Goal: Task Accomplishment & Management: Use online tool/utility

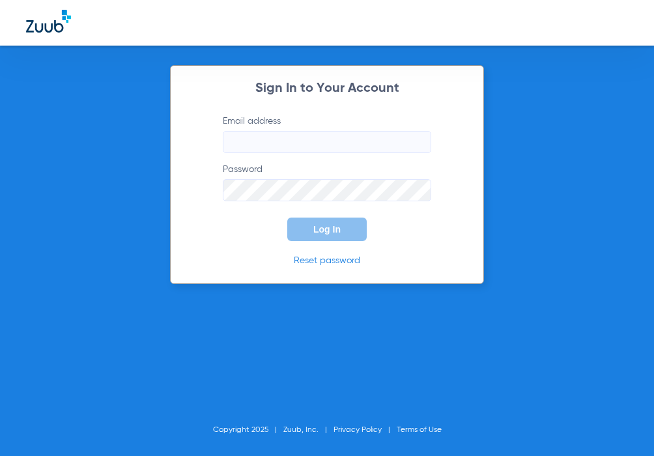
type input "[EMAIL_ADDRESS][DOMAIN_NAME]"
click at [326, 226] on span "Log In" at bounding box center [327, 229] width 27 height 10
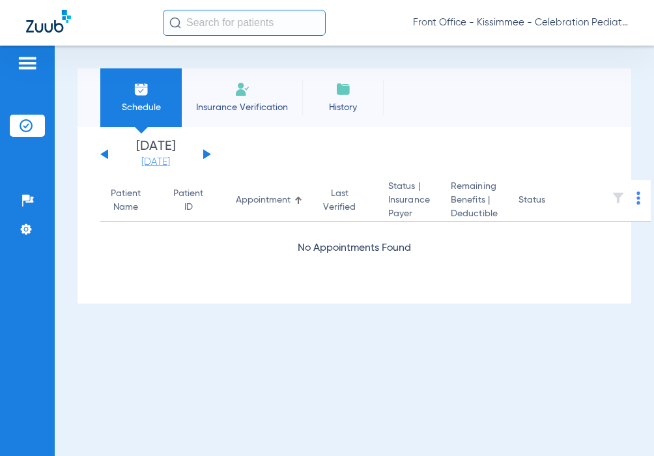
click at [165, 164] on link "[DATE]" at bounding box center [156, 162] width 78 height 13
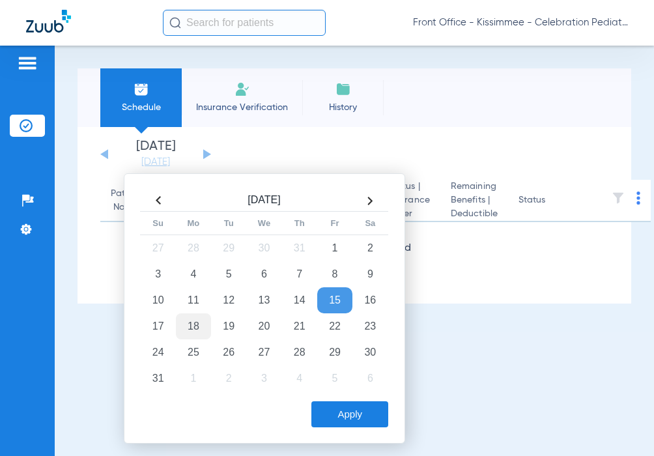
click at [200, 327] on td "18" at bounding box center [193, 327] width 35 height 26
click at [362, 415] on button "Apply" at bounding box center [350, 415] width 77 height 26
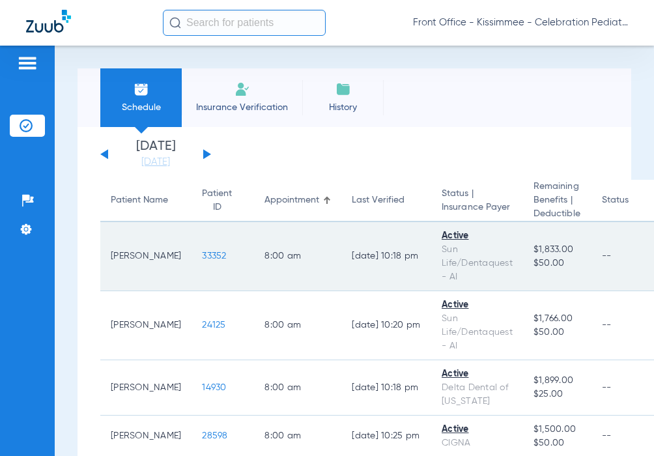
click at [202, 257] on span "33352" at bounding box center [214, 256] width 24 height 9
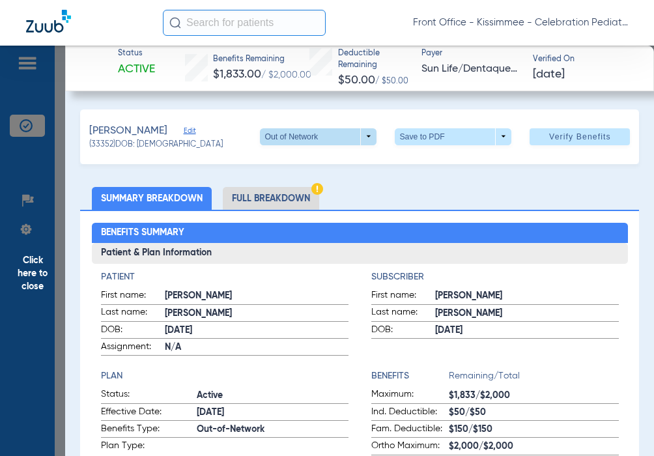
click at [363, 143] on span at bounding box center [318, 136] width 117 height 17
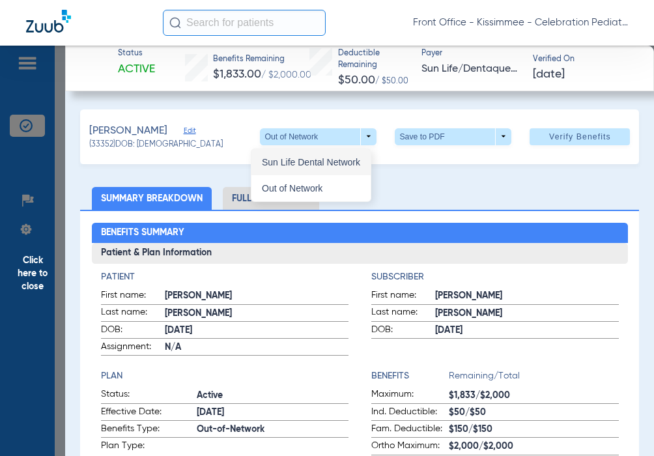
click at [357, 162] on span "Sun Life Dental Network" at bounding box center [311, 162] width 98 height 9
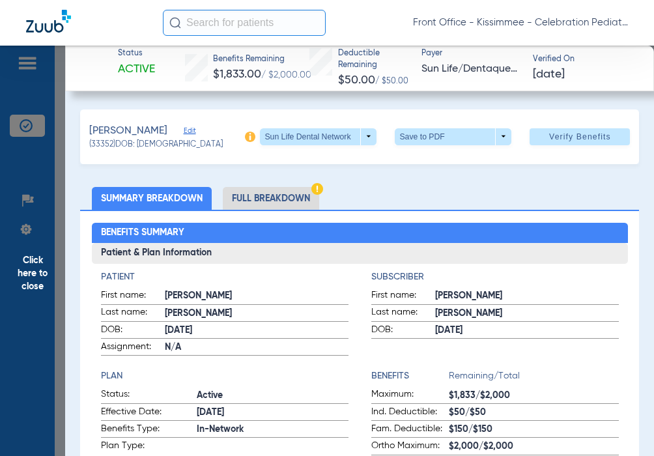
click at [275, 203] on li "Full Breakdown" at bounding box center [271, 198] width 96 height 23
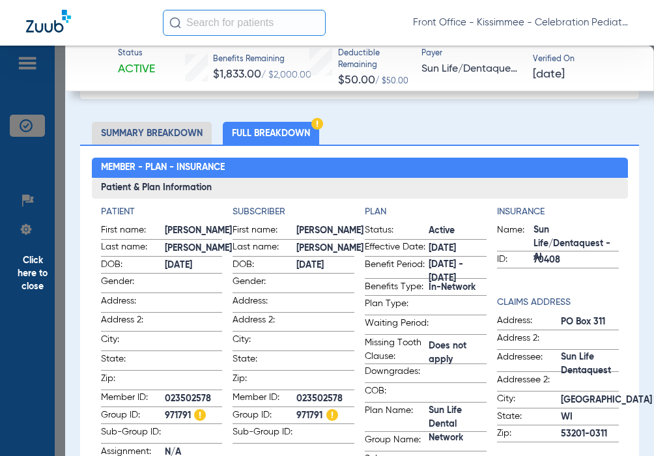
scroll to position [130, 0]
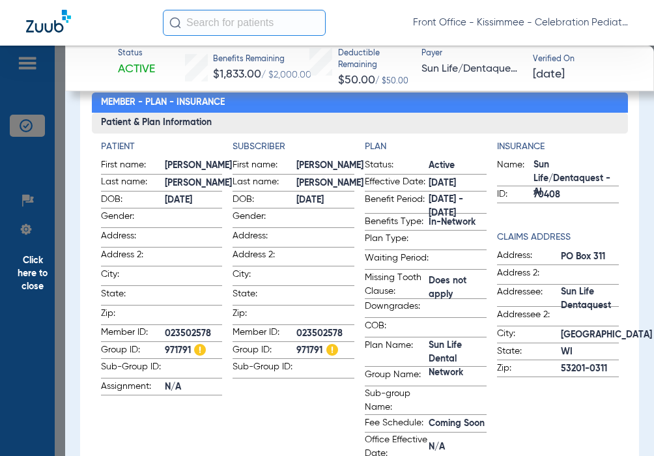
click at [310, 377] on app-subscriber-information "Subscriber First name: [PERSON_NAME] Last name: [PERSON_NAME]: [DEMOGRAPHIC_DAT…" at bounding box center [294, 300] width 122 height 321
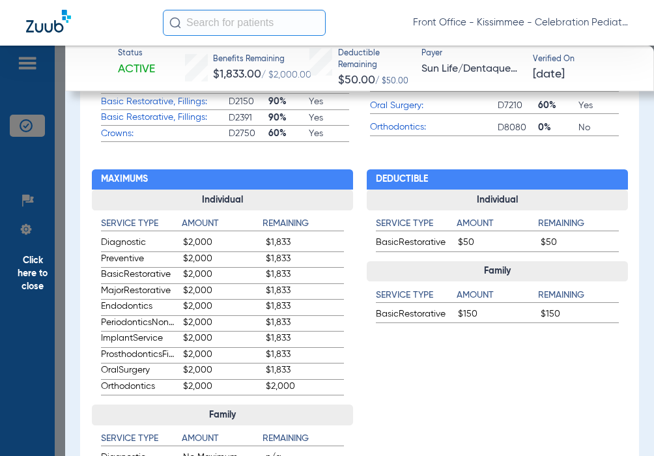
scroll to position [652, 0]
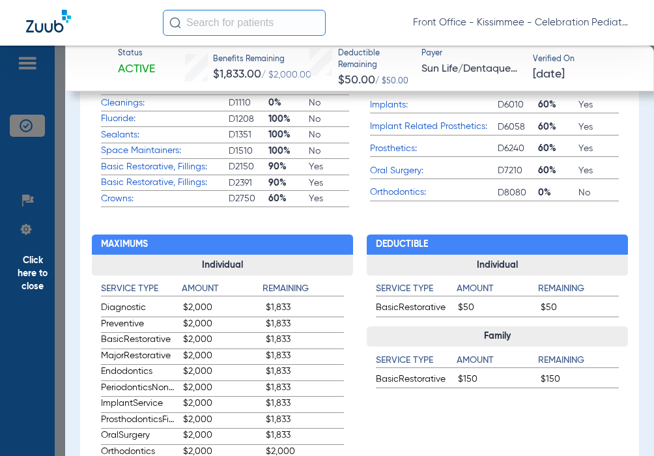
click at [476, 422] on app-benefits "Deductible Individual Service Type Amount Remaining BasicRestorative $50 $50 Fa…" at bounding box center [497, 441] width 261 height 469
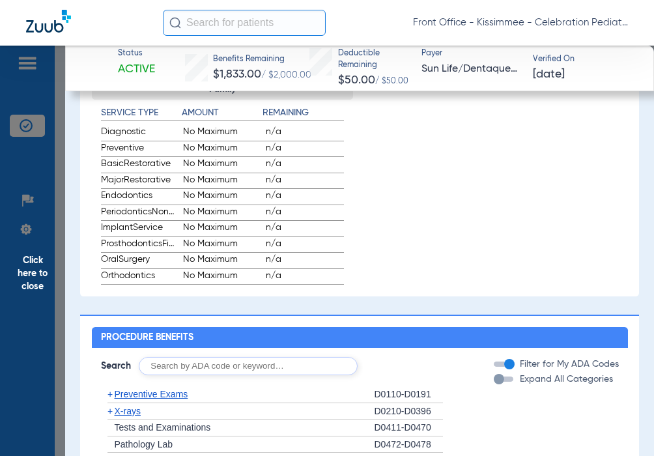
scroll to position [1173, 0]
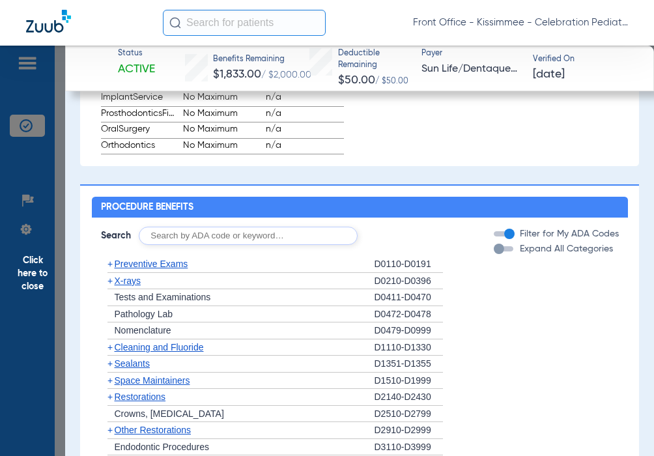
click at [494, 254] on div "button" at bounding box center [499, 249] width 10 height 10
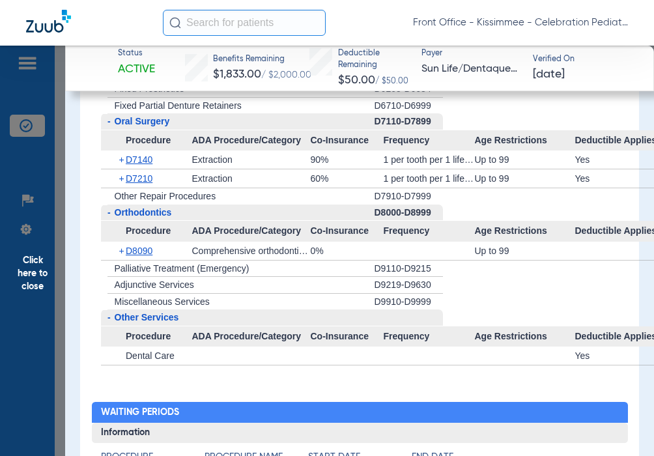
scroll to position [2347, 0]
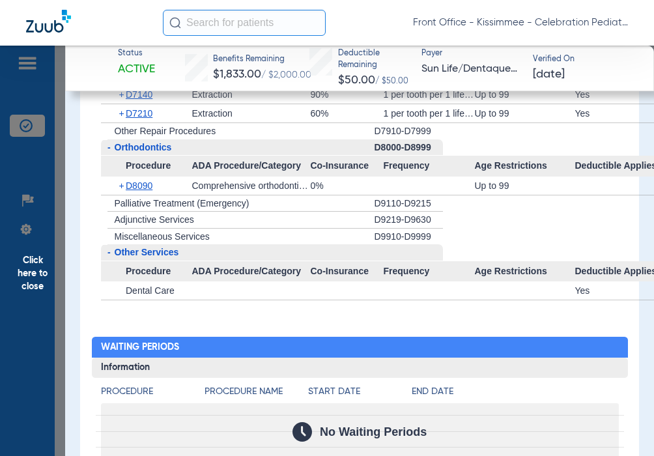
click at [42, 289] on span "Click here to close" at bounding box center [32, 274] width 65 height 456
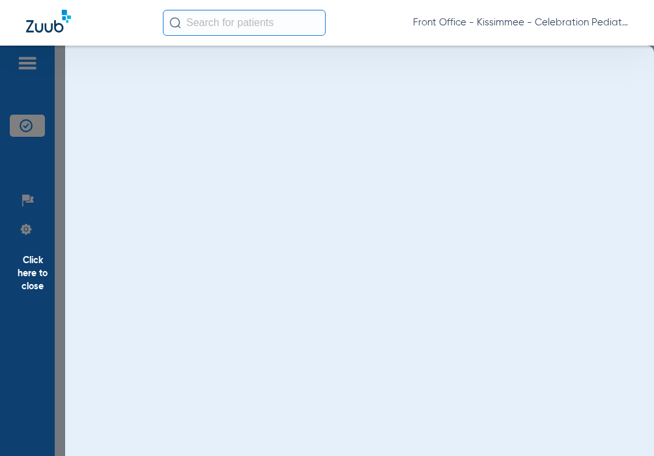
scroll to position [0, 0]
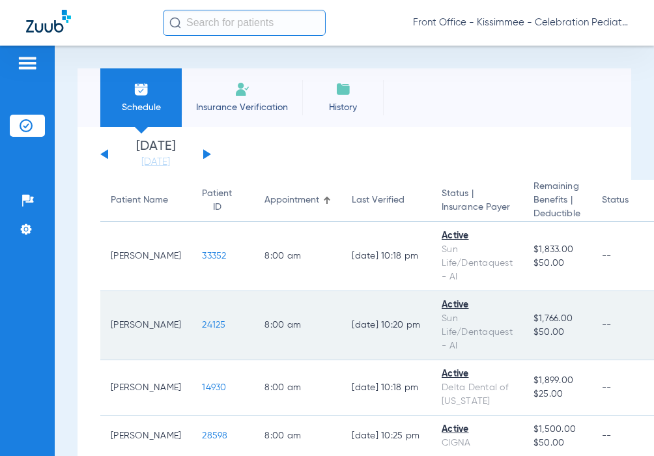
click at [202, 325] on span "24125" at bounding box center [213, 325] width 23 height 9
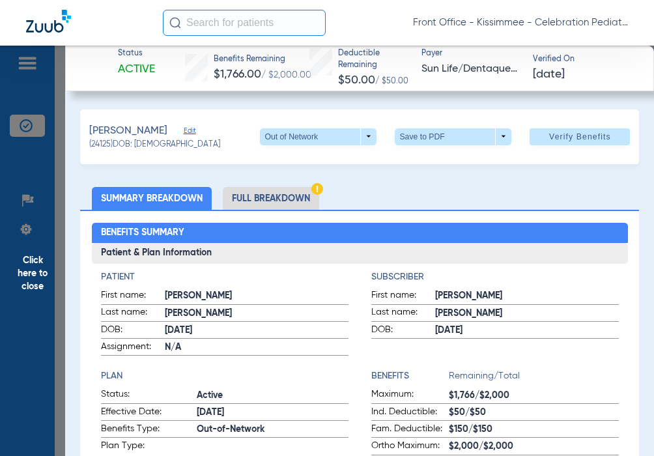
click at [264, 202] on li "Full Breakdown" at bounding box center [271, 198] width 96 height 23
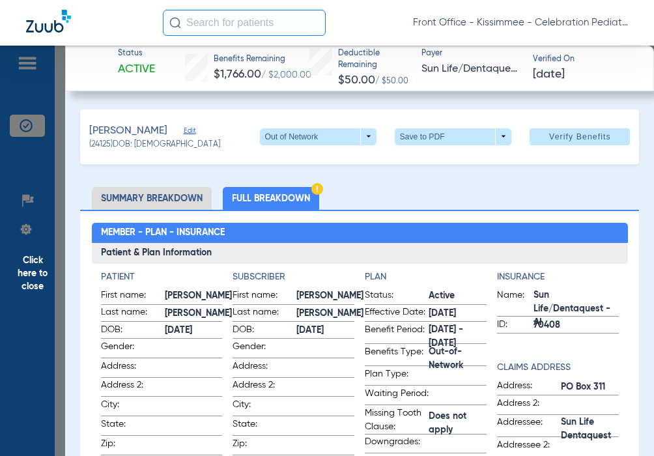
click at [42, 294] on span "Click here to close" at bounding box center [32, 274] width 65 height 456
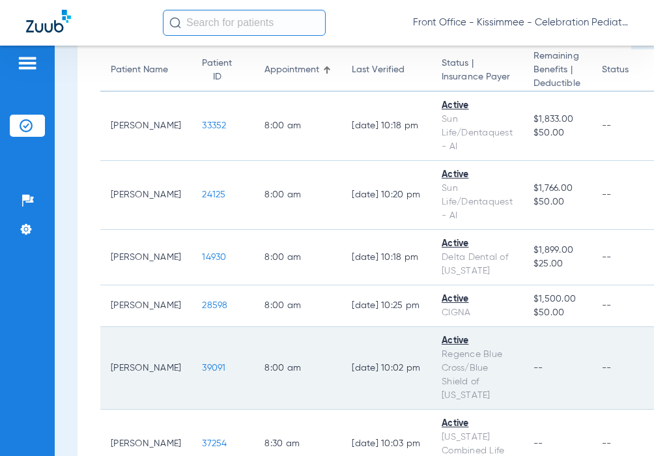
scroll to position [196, 0]
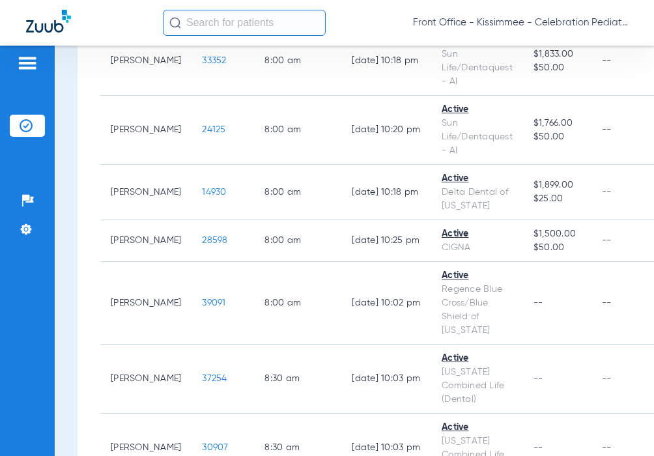
click at [14, 308] on div "Patients Insurance Verification Setup Help Center Settings" at bounding box center [27, 274] width 55 height 456
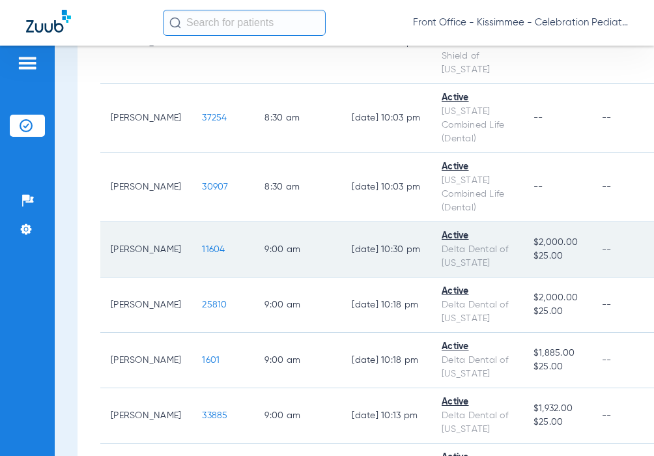
scroll to position [521, 0]
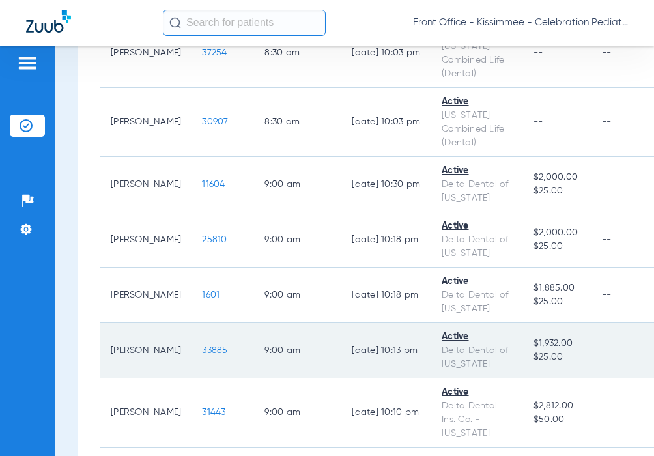
click at [202, 349] on span "33885" at bounding box center [214, 350] width 25 height 9
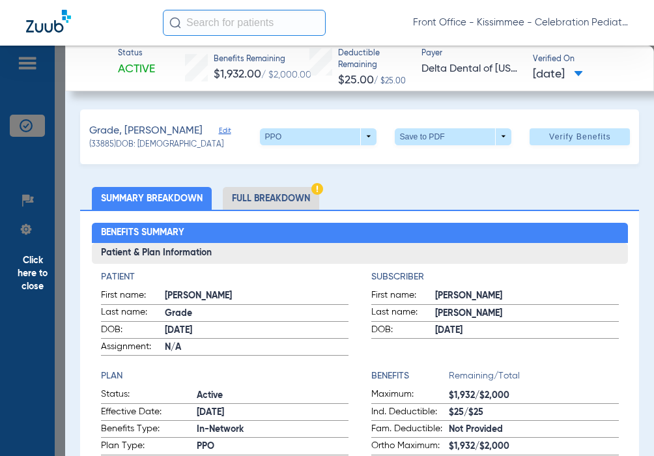
click at [287, 199] on li "Full Breakdown" at bounding box center [271, 198] width 96 height 23
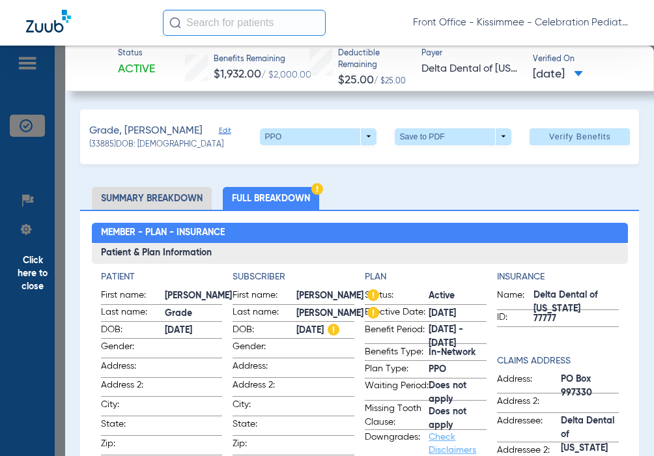
scroll to position [130, 0]
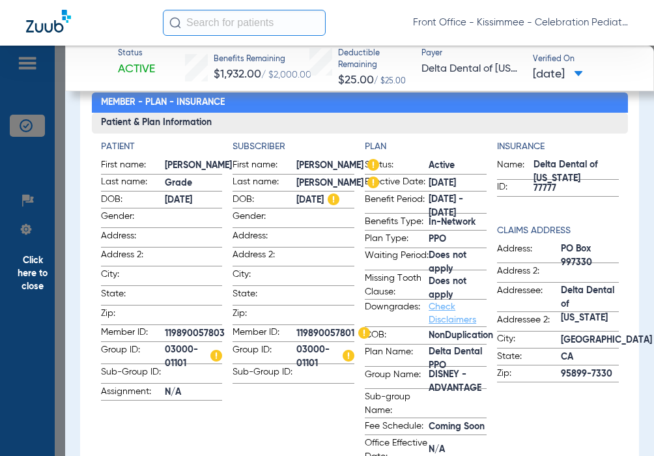
click at [21, 349] on span "Click here to close" at bounding box center [32, 274] width 65 height 456
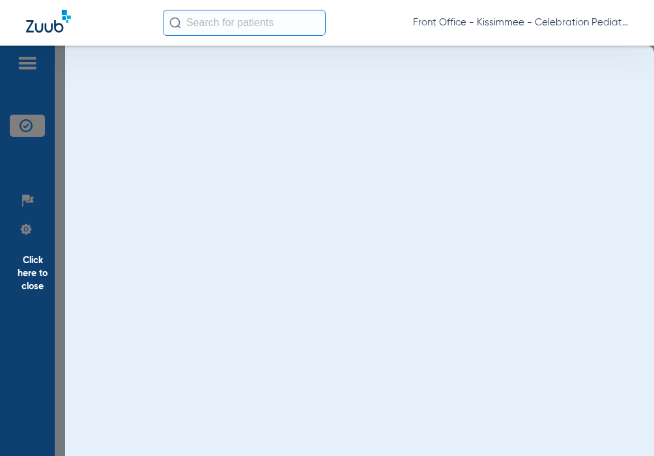
scroll to position [0, 0]
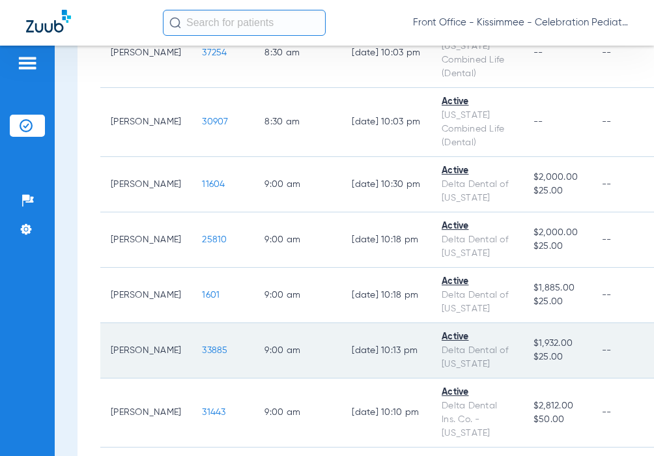
click at [202, 349] on span "33885" at bounding box center [214, 350] width 25 height 9
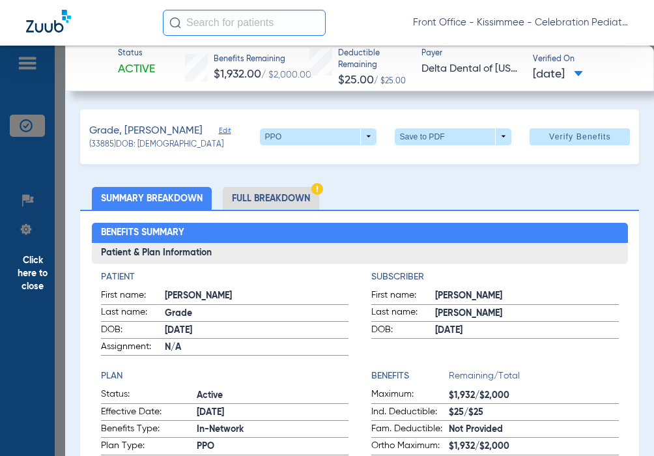
click at [257, 203] on li "Full Breakdown" at bounding box center [271, 198] width 96 height 23
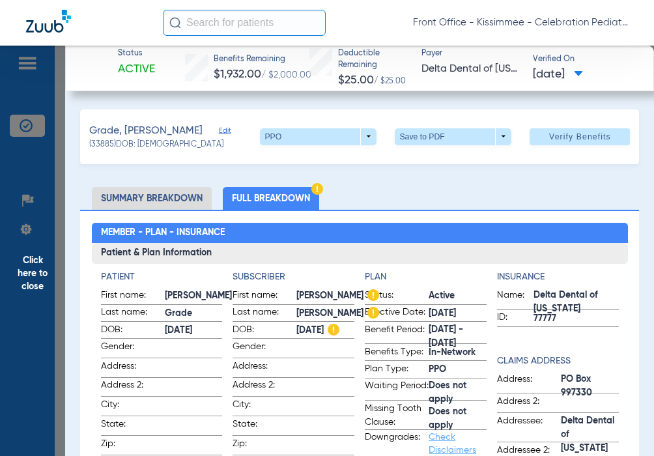
click at [31, 364] on span "Click here to close" at bounding box center [32, 274] width 65 height 456
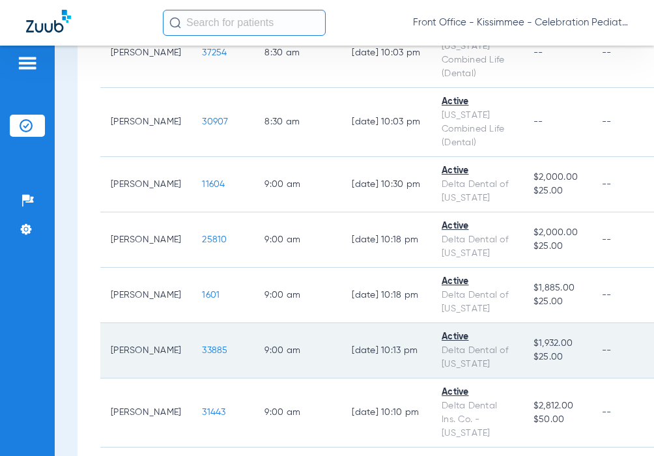
click at [126, 353] on td "[PERSON_NAME]" at bounding box center [145, 350] width 91 height 55
click at [202, 351] on span "33885" at bounding box center [214, 350] width 25 height 9
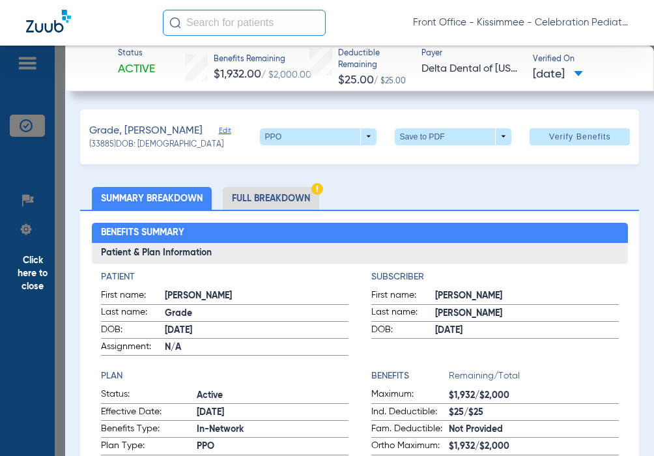
click at [258, 198] on li "Full Breakdown" at bounding box center [271, 198] width 96 height 23
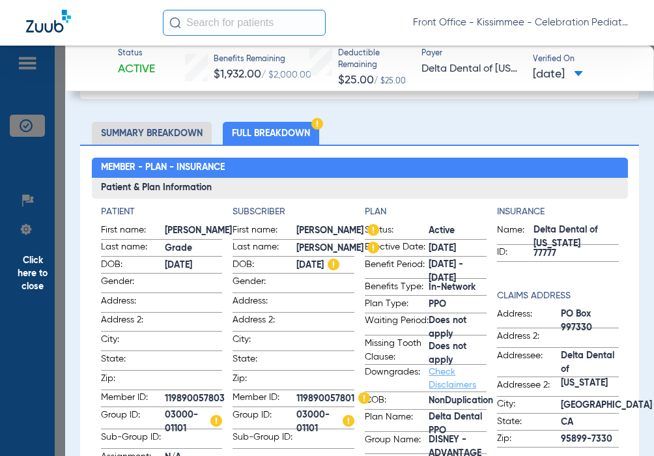
scroll to position [196, 0]
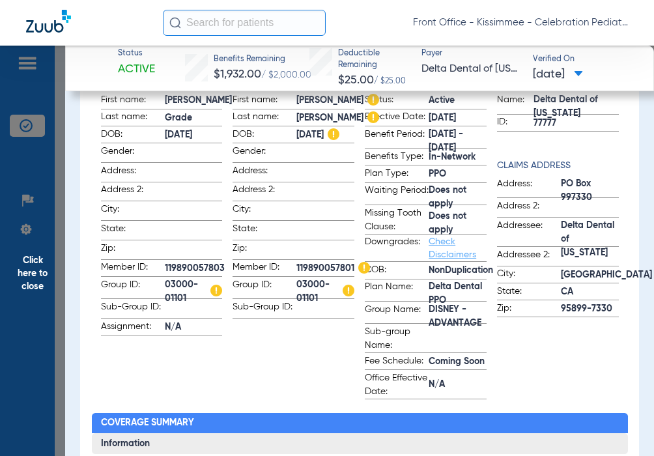
click at [157, 453] on h3 "Information" at bounding box center [360, 443] width 536 height 21
click at [177, 446] on h3 "Information" at bounding box center [360, 443] width 536 height 21
click at [29, 317] on span "Click here to close" at bounding box center [32, 274] width 65 height 456
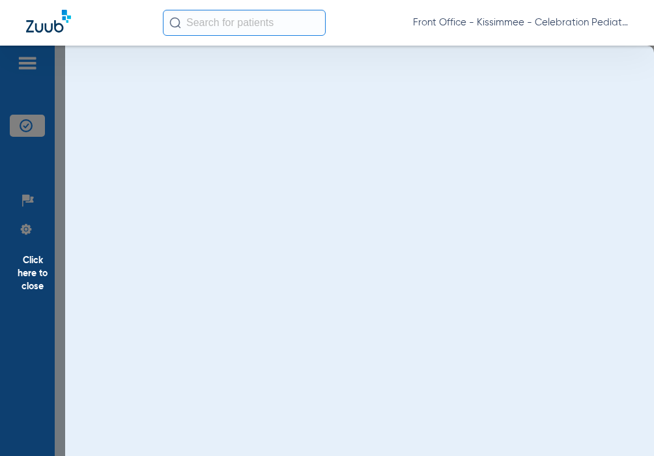
scroll to position [0, 0]
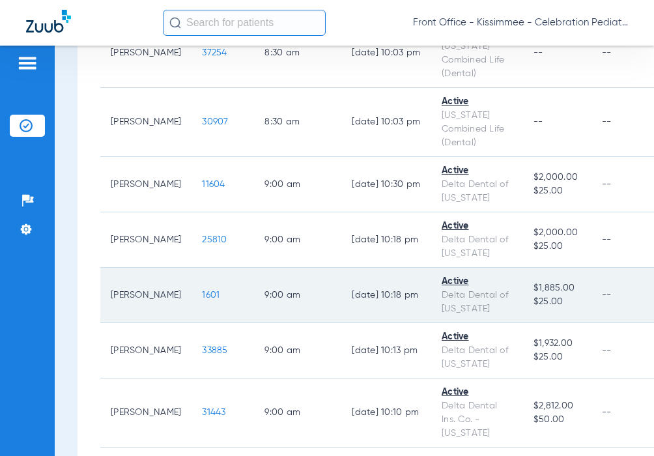
click at [202, 295] on span "1601" at bounding box center [211, 295] width 18 height 9
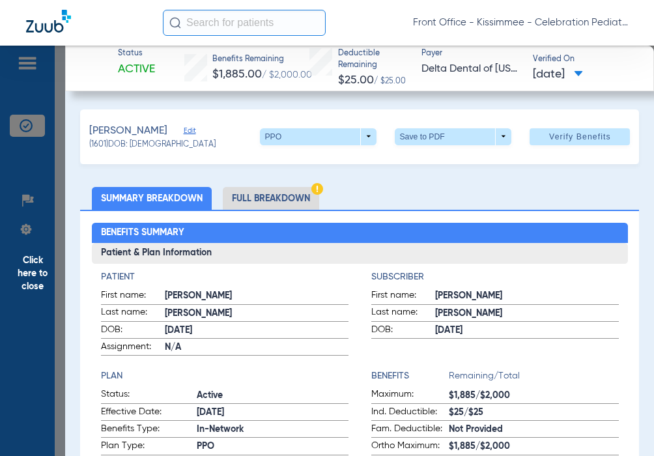
click at [282, 203] on li "Full Breakdown" at bounding box center [271, 198] width 96 height 23
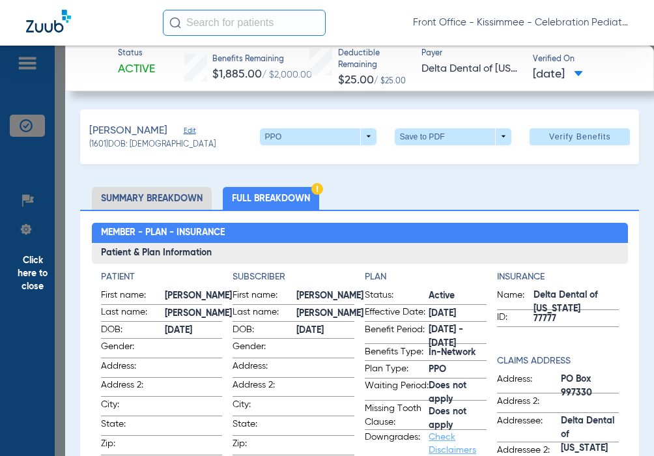
click at [214, 445] on span at bounding box center [194, 444] width 58 height 14
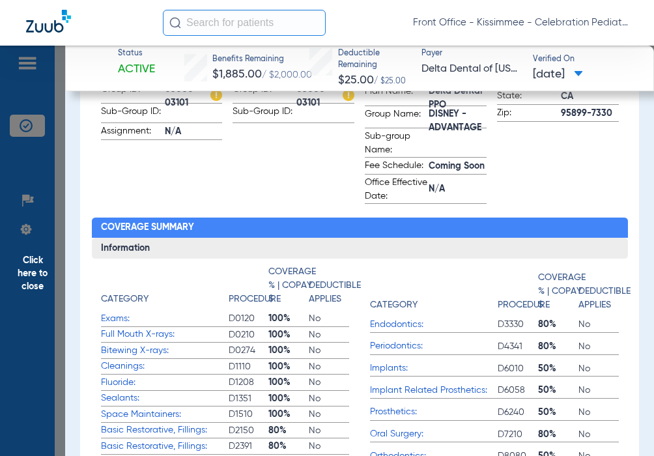
scroll to position [261, 0]
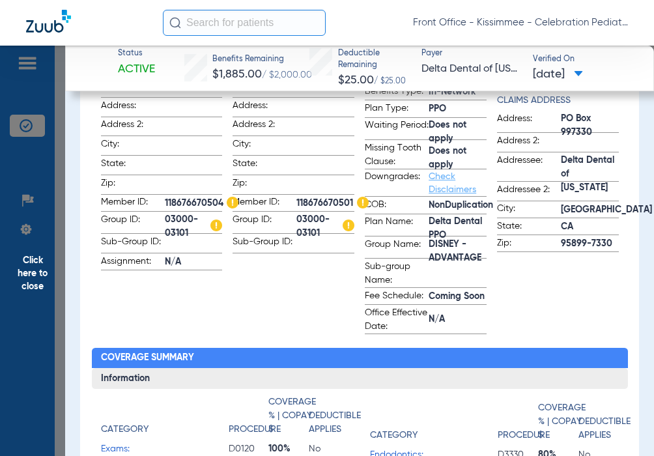
click at [333, 334] on app-subscriber-information "Subscriber First name: [PERSON_NAME] Last name: [PERSON_NAME]: [DEMOGRAPHIC_DAT…" at bounding box center [294, 172] width 122 height 325
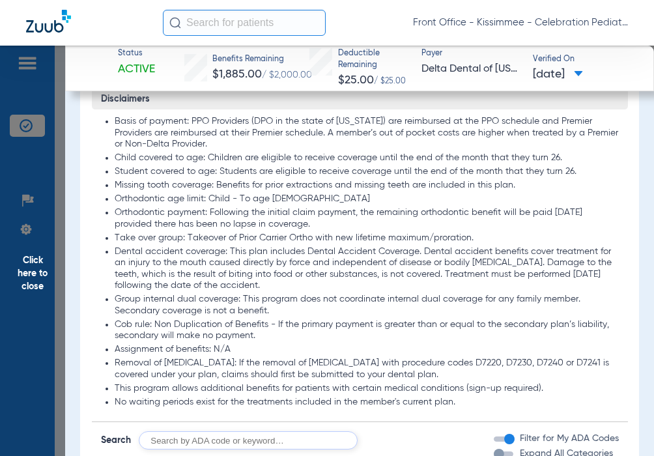
scroll to position [1434, 0]
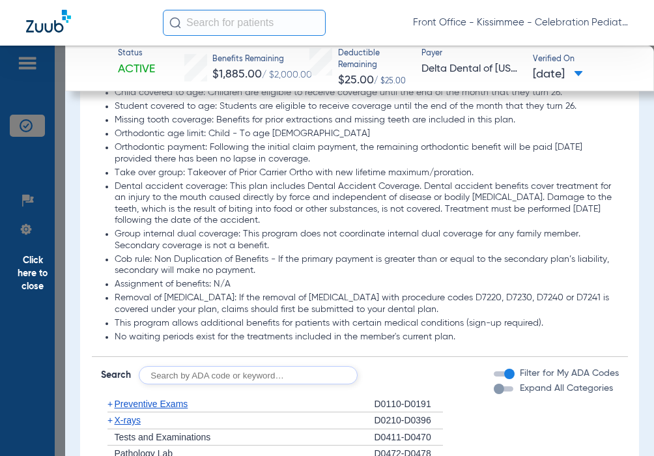
click at [494, 394] on div "button" at bounding box center [499, 389] width 10 height 10
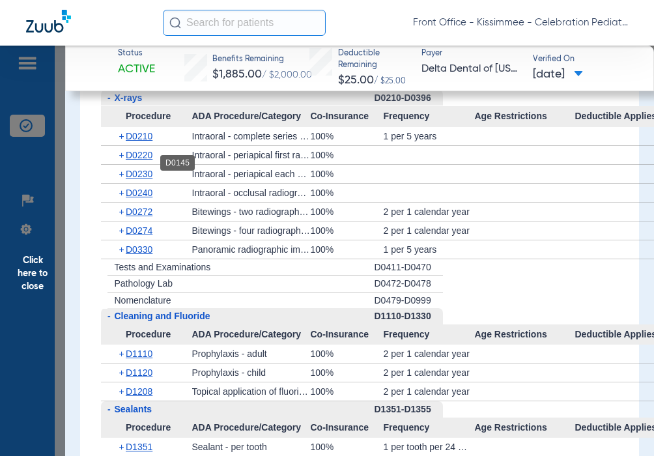
scroll to position [1695, 0]
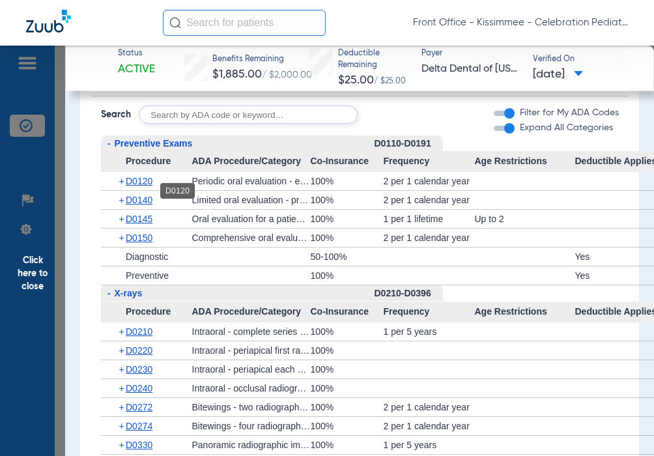
click at [151, 186] on span "D0120" at bounding box center [139, 181] width 27 height 10
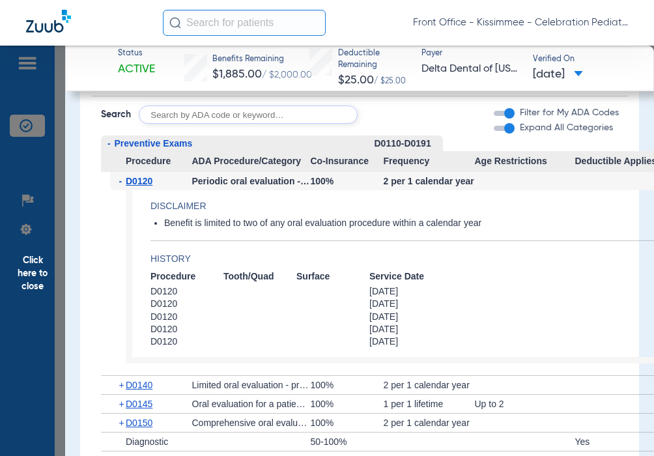
scroll to position [1825, 0]
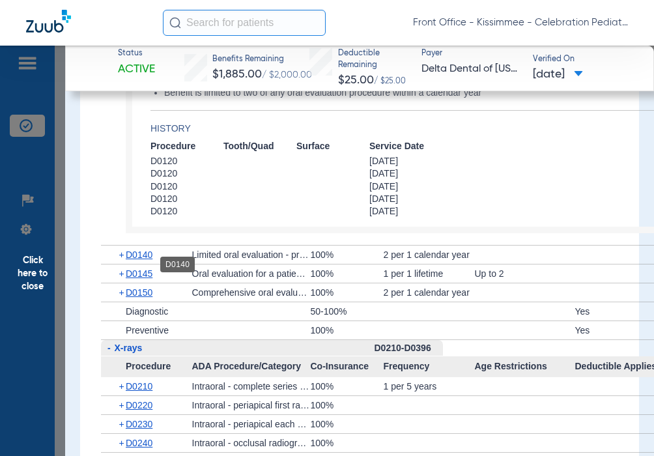
click at [142, 260] on span "D0140" at bounding box center [139, 255] width 27 height 10
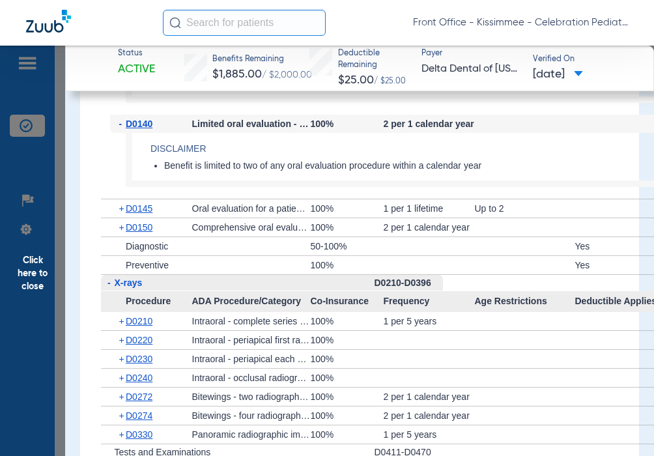
scroll to position [2021, 0]
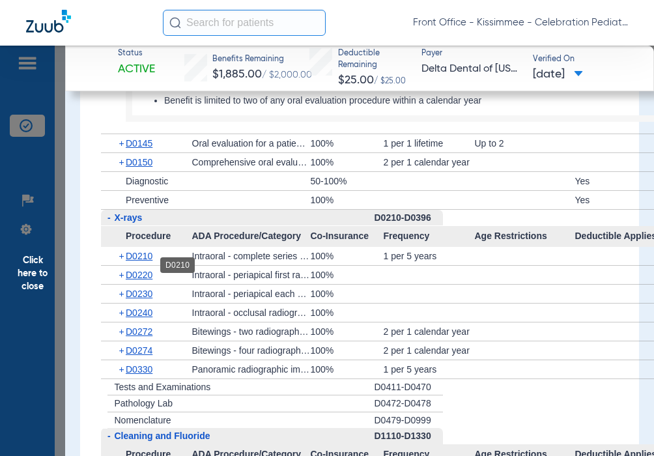
click at [144, 261] on span "D0210" at bounding box center [139, 256] width 27 height 10
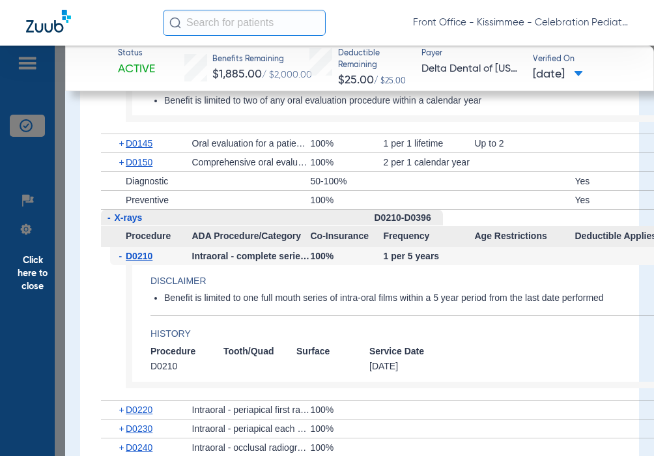
scroll to position [2151, 0]
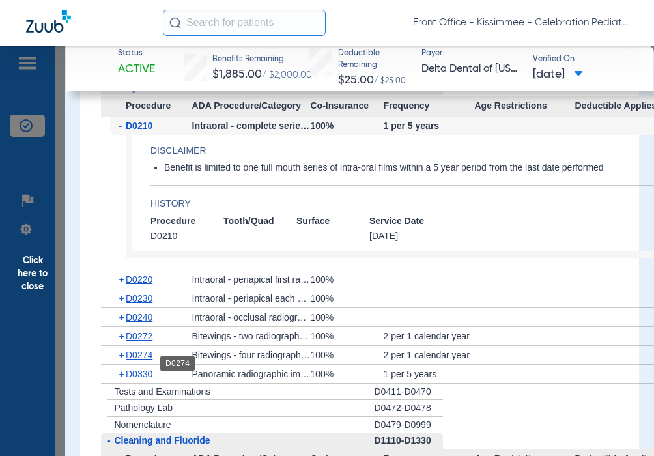
click at [148, 360] on span "D0274" at bounding box center [139, 355] width 27 height 10
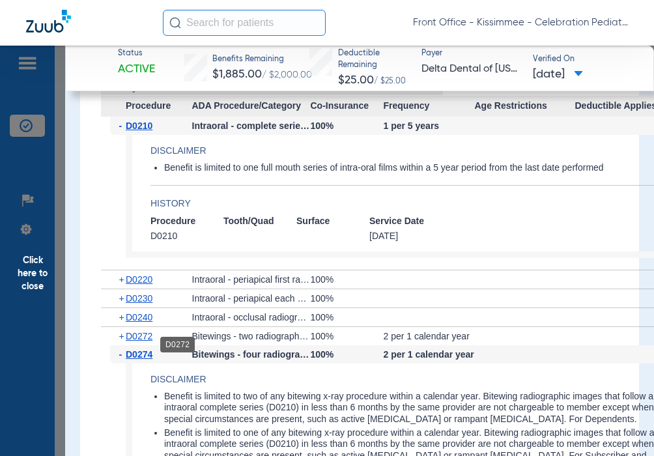
click at [147, 342] on span "D0272" at bounding box center [139, 336] width 27 height 10
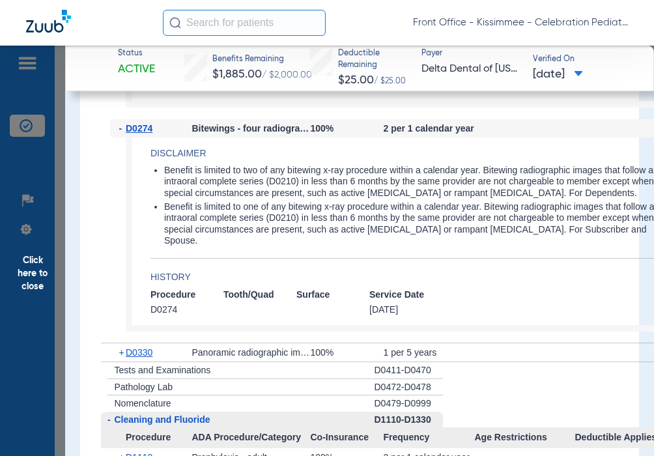
scroll to position [2738, 0]
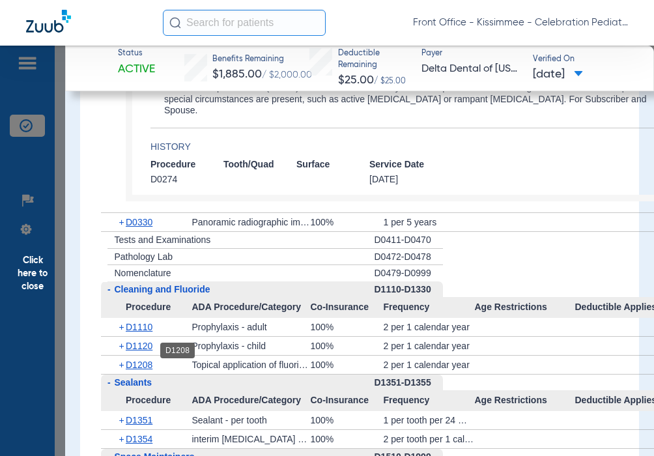
click at [138, 360] on span "D1208" at bounding box center [139, 365] width 27 height 10
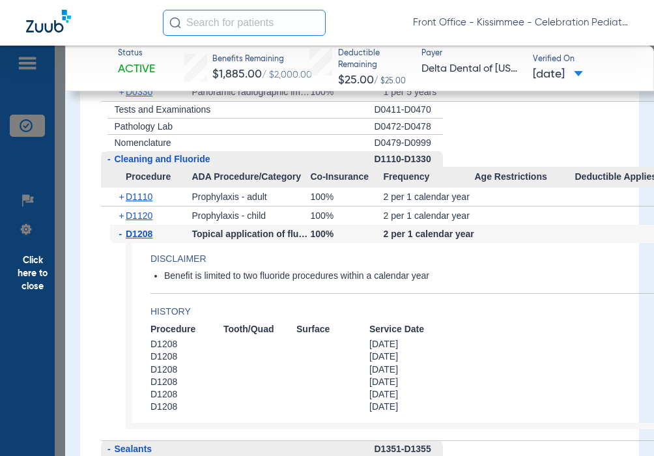
scroll to position [2999, 0]
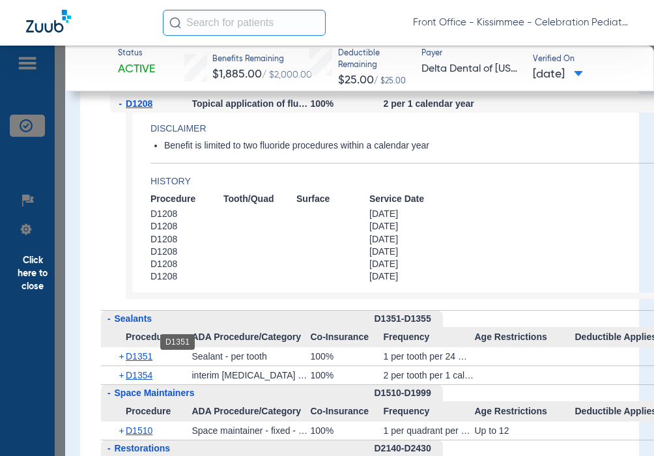
click at [144, 351] on span "D1351" at bounding box center [139, 356] width 27 height 10
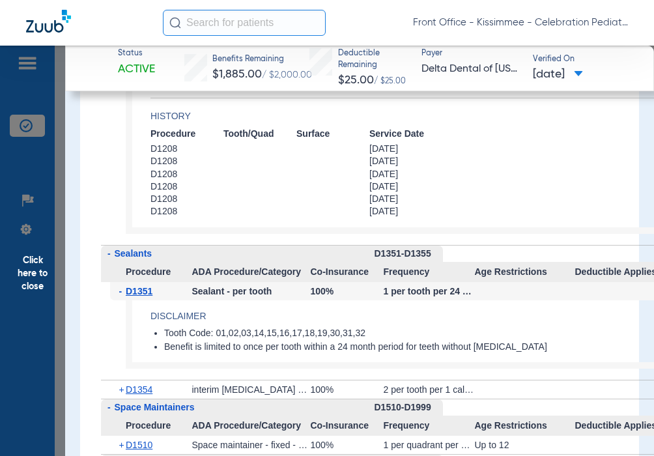
scroll to position [3129, 0]
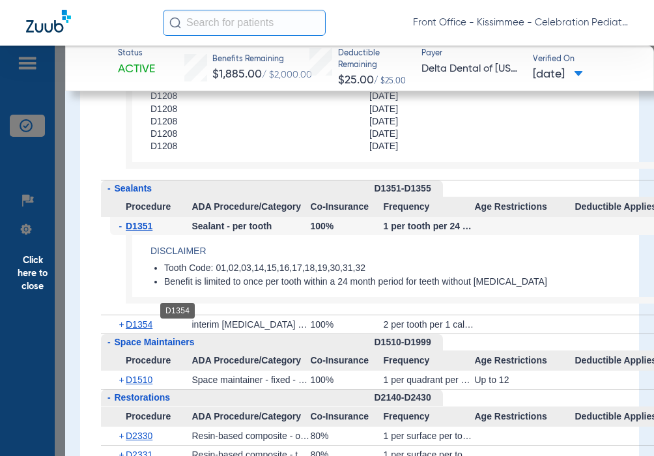
click at [134, 319] on span "D1354" at bounding box center [139, 324] width 27 height 10
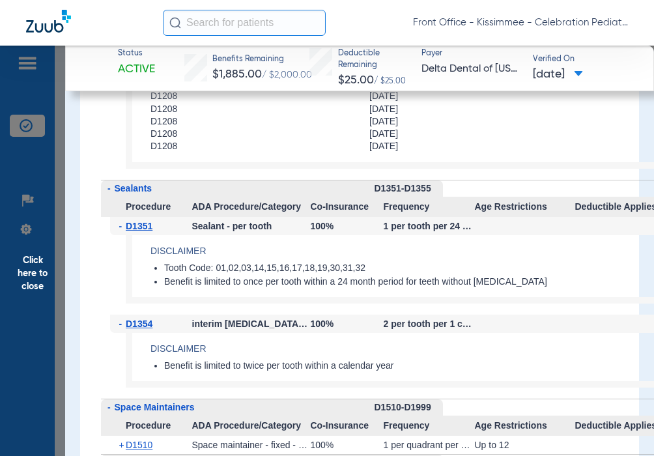
click at [29, 282] on span "Click here to close" at bounding box center [32, 274] width 65 height 456
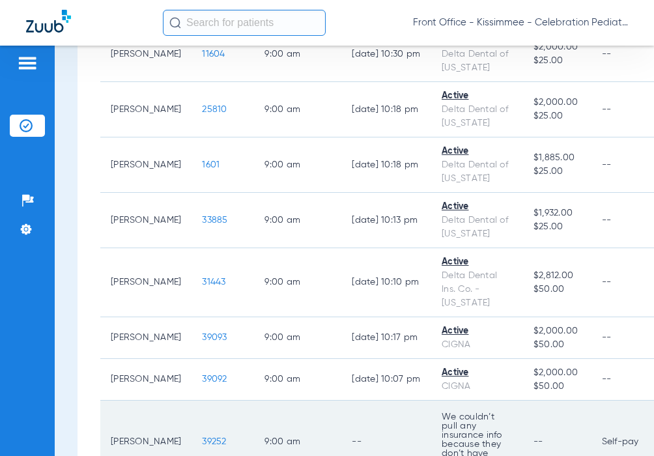
scroll to position [717, 0]
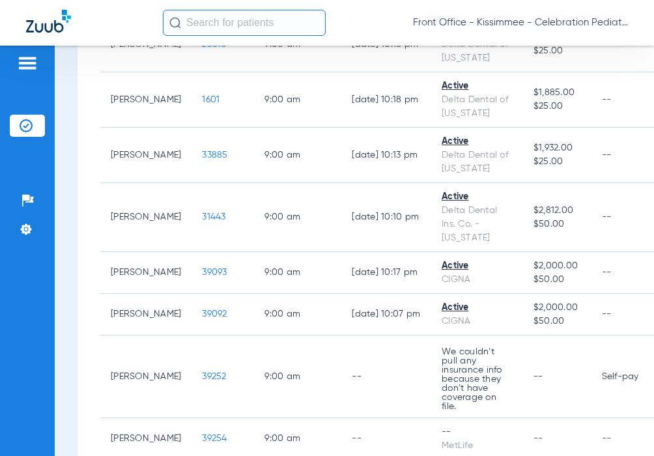
click at [17, 293] on div "Patients Insurance Verification Setup Help Center Settings" at bounding box center [27, 274] width 55 height 456
click at [71, 358] on div "Schedule Insurance Verification History Last Appt. Sync Time: [DATE] - 07:28 AM…" at bounding box center [355, 251] width 600 height 411
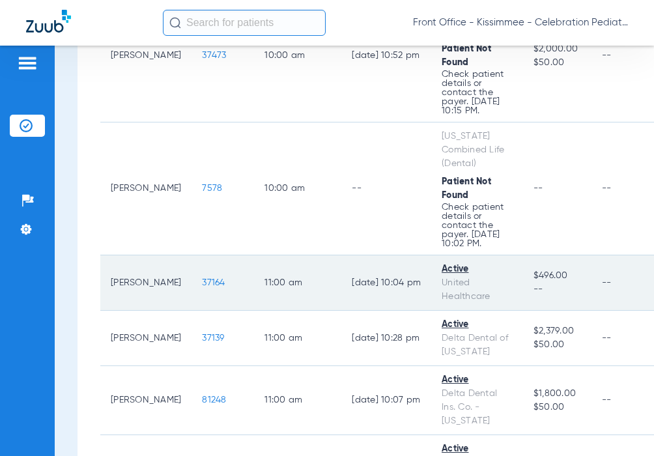
scroll to position [1434, 0]
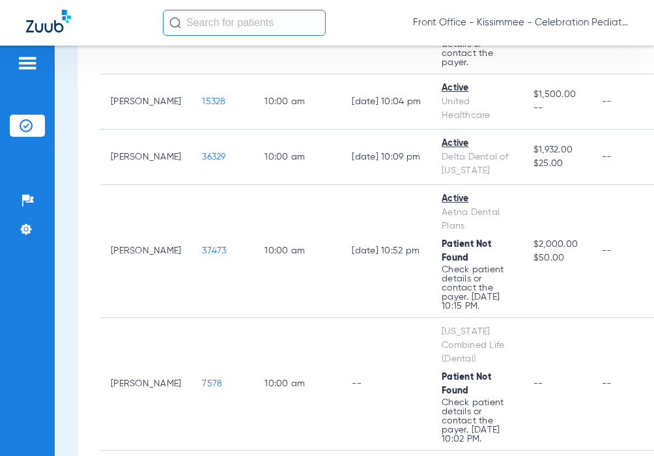
click at [40, 297] on div "Patients Insurance Verification Setup Help Center Settings" at bounding box center [27, 274] width 55 height 456
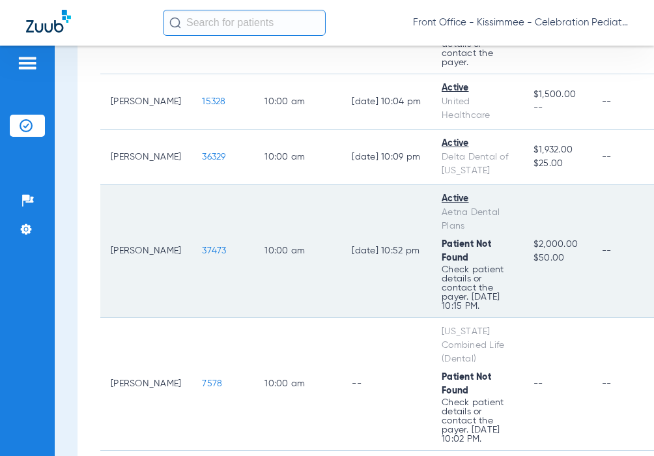
click at [202, 246] on span "37473" at bounding box center [214, 250] width 24 height 9
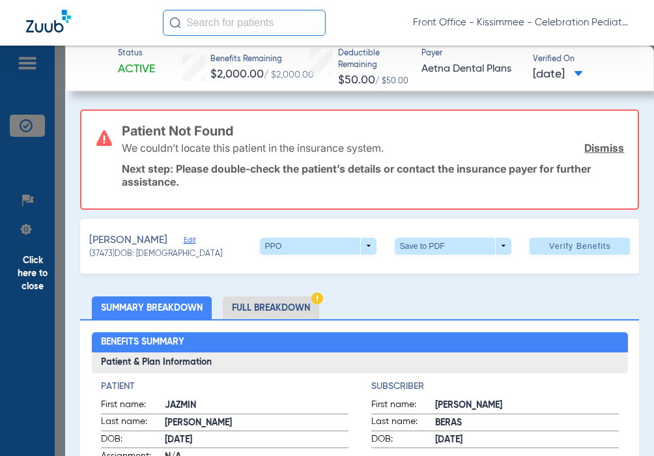
click at [282, 307] on li "Full Breakdown" at bounding box center [271, 308] width 96 height 23
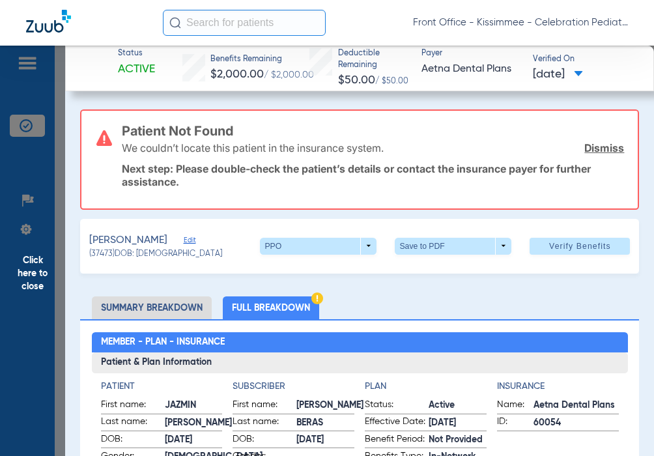
scroll to position [130, 0]
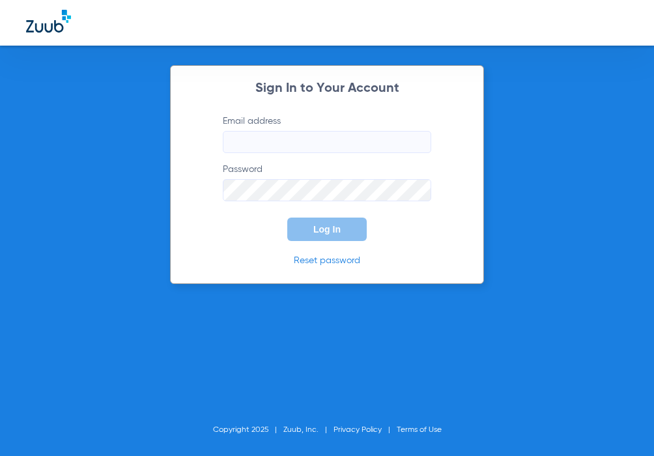
type input "[EMAIL_ADDRESS][DOMAIN_NAME]"
